Goal: Complete application form

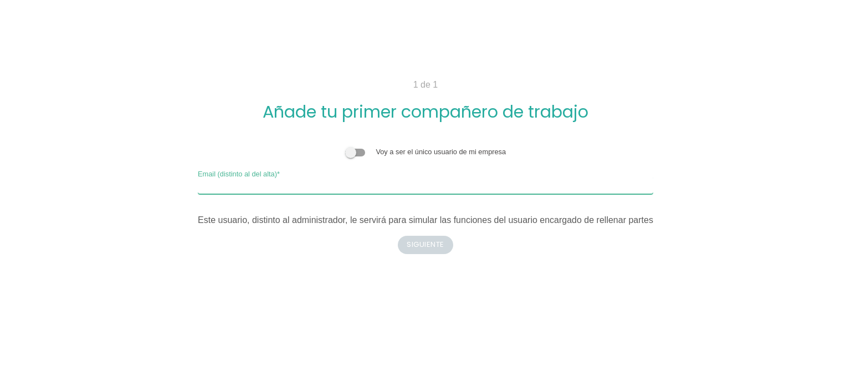
click at [388, 190] on input "Email (distinto al del alta)" at bounding box center [426, 185] width 456 height 18
type input "lolo0274@gmail.com"
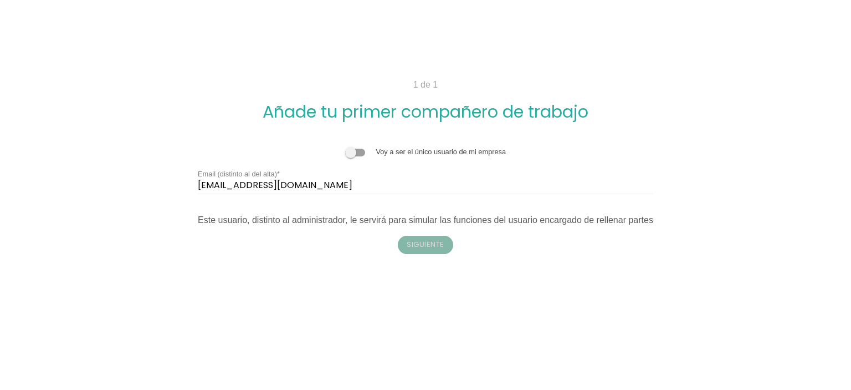
click at [424, 243] on button "Siguiente" at bounding box center [425, 245] width 55 height 18
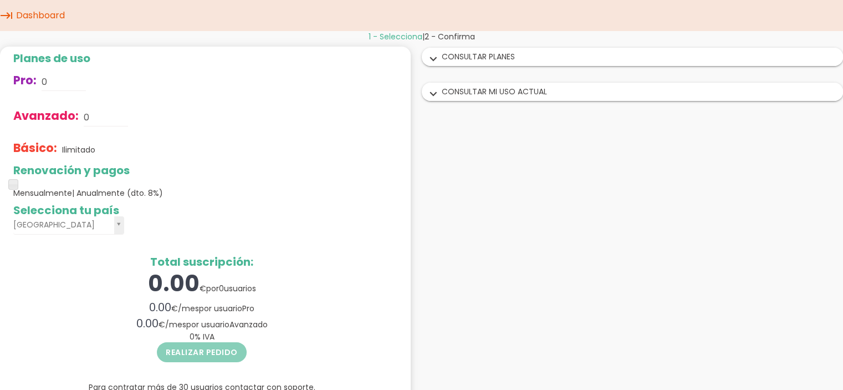
click at [494, 57] on div "expand_more CONSULTAR PLANES" at bounding box center [632, 56] width 421 height 17
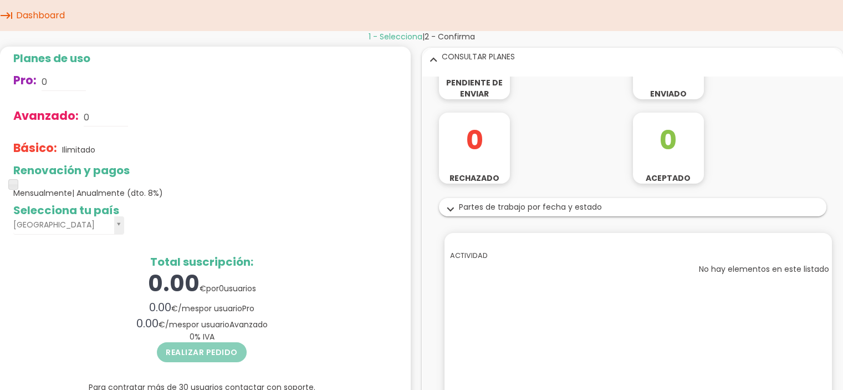
scroll to position [116, 0]
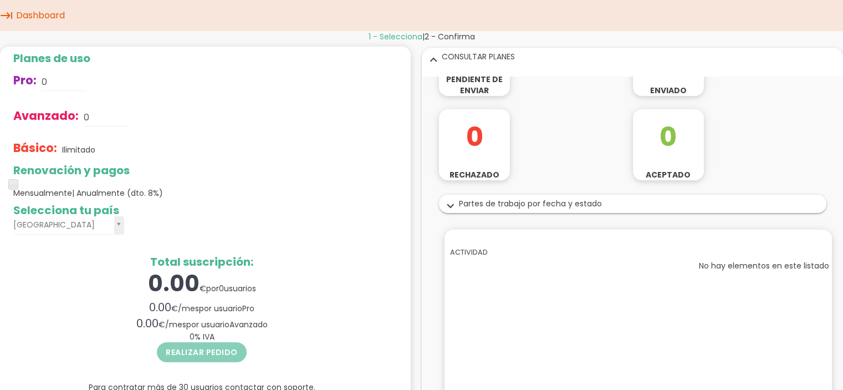
click at [564, 207] on div "expand_more Partes de trabajo por fecha y estado" at bounding box center [632, 203] width 386 height 17
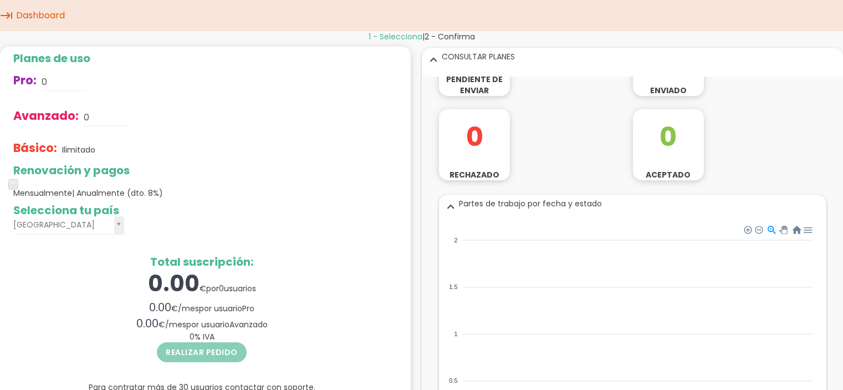
click at [454, 239] on tspan "2" at bounding box center [454, 240] width 3 height 7
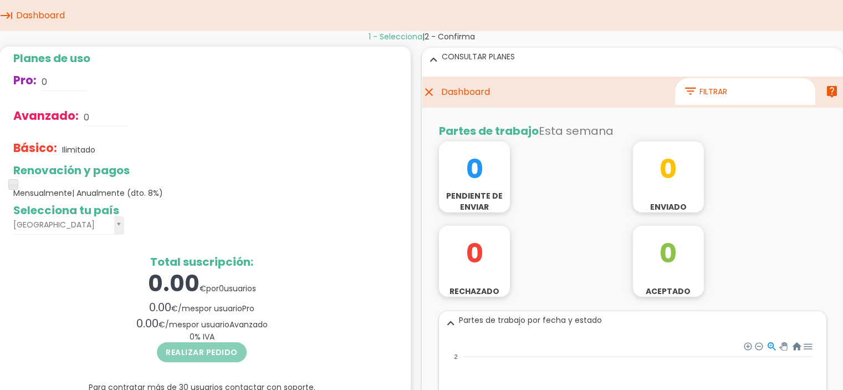
click at [463, 35] on span "2 - Confirma" at bounding box center [449, 36] width 50 height 11
click at [399, 36] on span "1 - Selecciona" at bounding box center [396, 36] width 54 height 11
click at [16, 11] on link "Dashboard" at bounding box center [40, 15] width 54 height 31
